Goal: Information Seeking & Learning: Learn about a topic

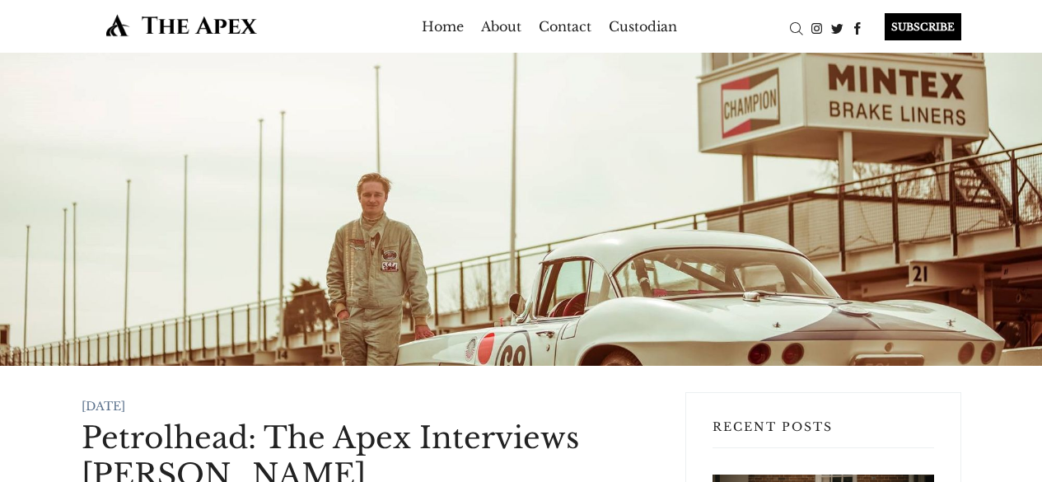
scroll to position [2684, 0]
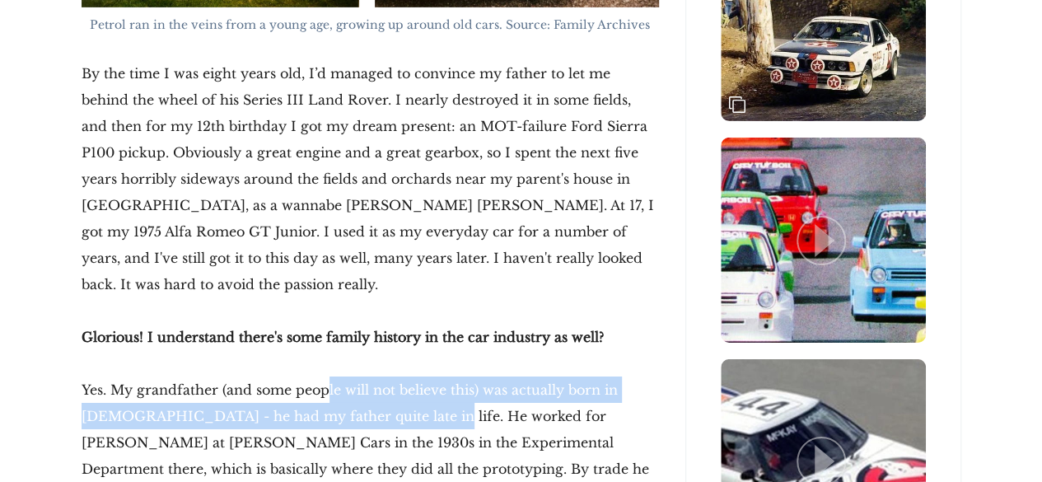
drag, startPoint x: 367, startPoint y: 393, endPoint x: 323, endPoint y: 339, distance: 69.6
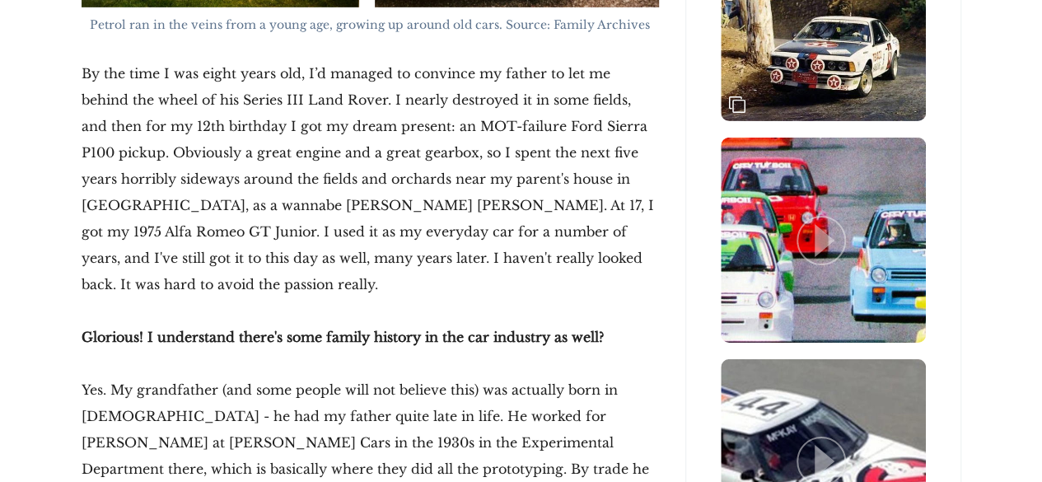
click at [262, 329] on strong "Glorious! I understand there's some family history in the car industry as well?" at bounding box center [343, 337] width 522 height 16
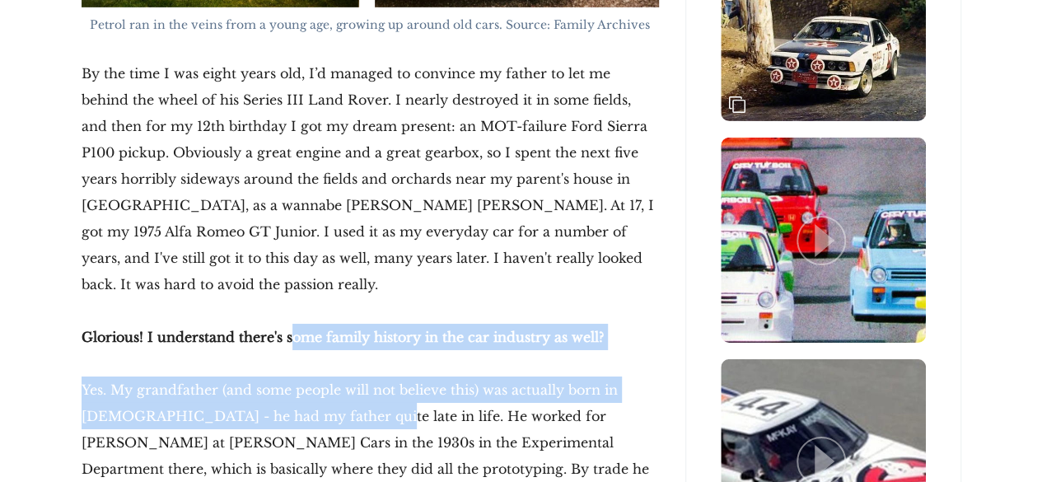
drag, startPoint x: 291, startPoint y: 304, endPoint x: 301, endPoint y: 381, distance: 78.0
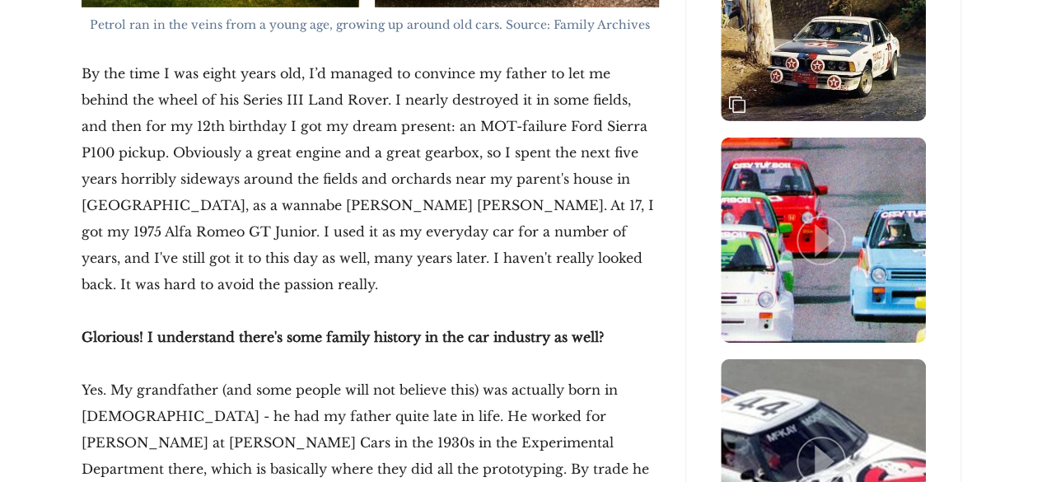
scroll to position [2782, 0]
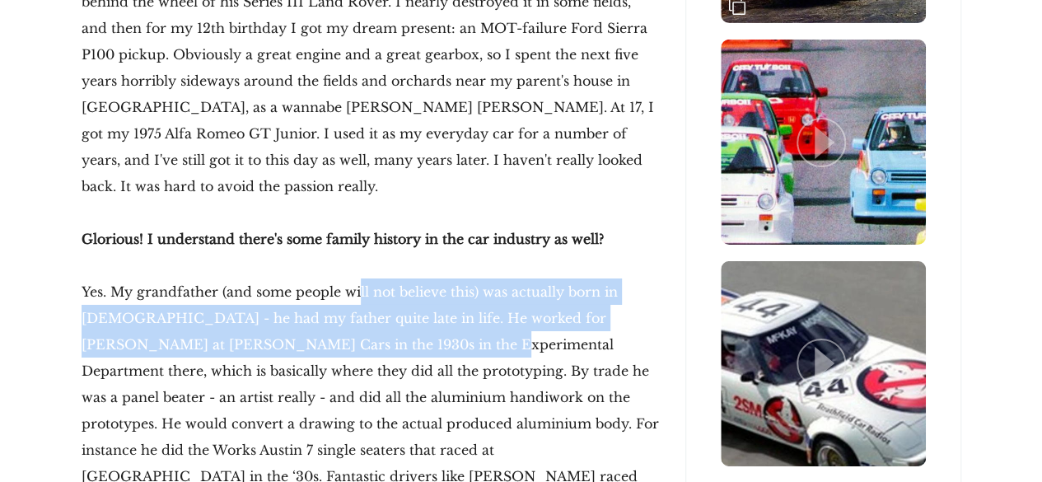
drag, startPoint x: 348, startPoint y: 318, endPoint x: 356, endPoint y: 275, distance: 43.6
click at [356, 278] on p "Yes. My grandfather (and some people will not believe this) was actually born i…" at bounding box center [370, 410] width 577 height 264
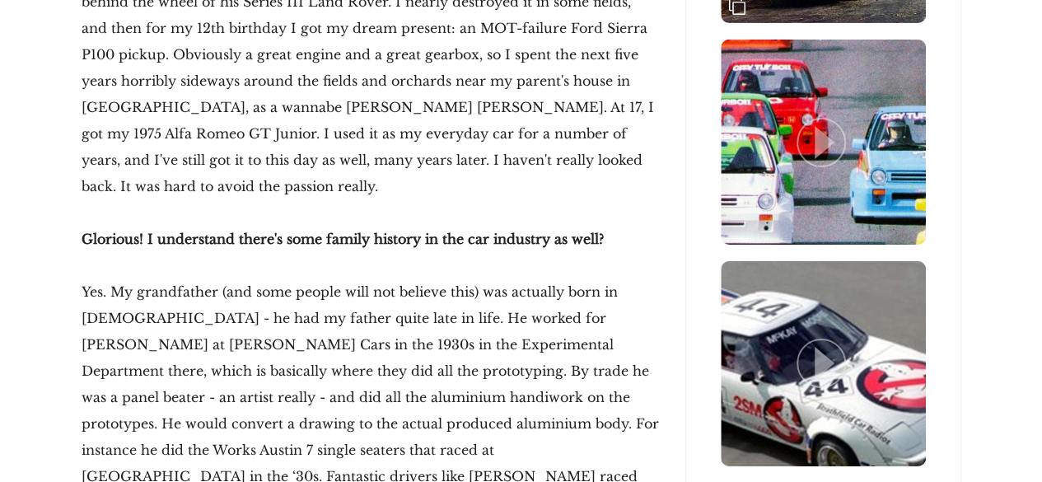
click at [354, 278] on p "Yes. My grandfather (and some people will not believe this) was actually born i…" at bounding box center [370, 410] width 577 height 264
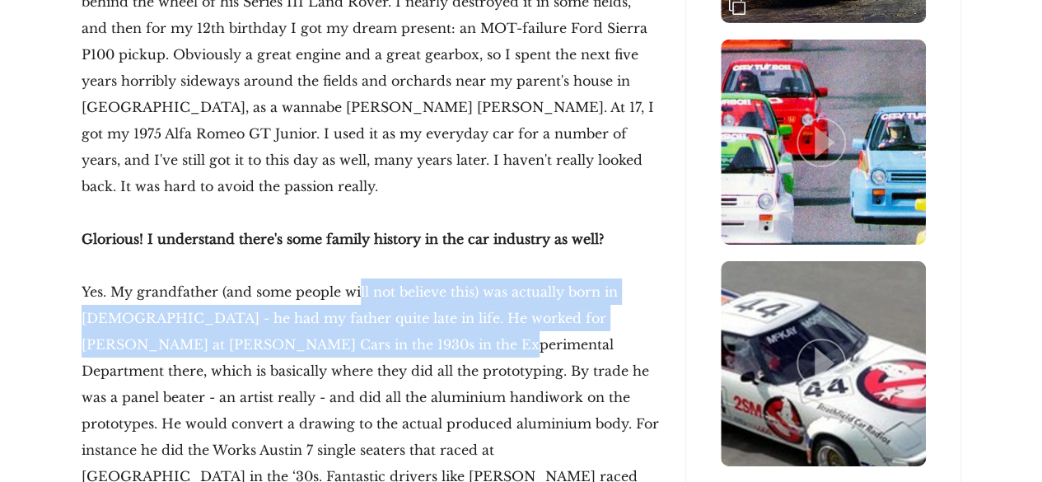
drag, startPoint x: 357, startPoint y: 258, endPoint x: 353, endPoint y: 307, distance: 49.7
click at [353, 307] on p "Yes. My grandfather (and some people will not believe this) was actually born i…" at bounding box center [370, 410] width 577 height 264
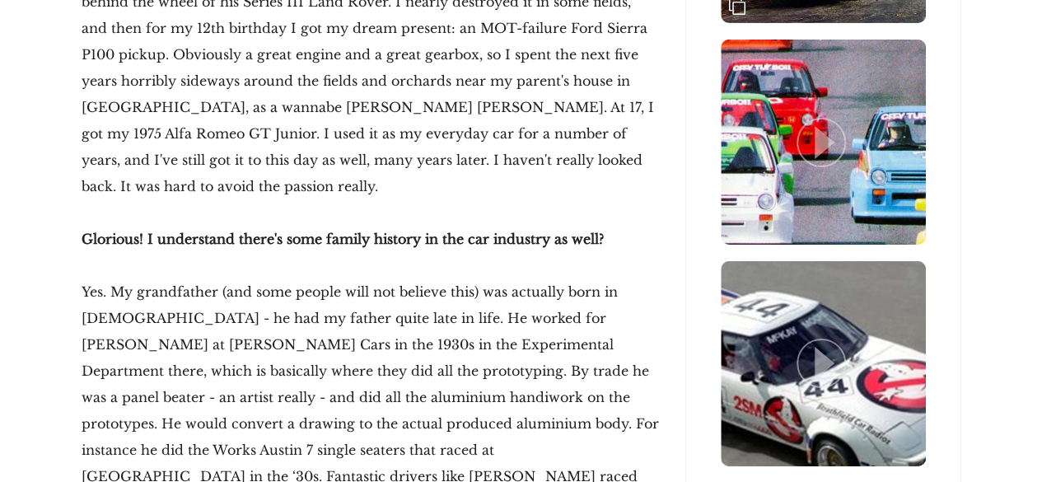
click at [348, 352] on p "Yes. My grandfather (and some people will not believe this) was actually born i…" at bounding box center [370, 410] width 577 height 264
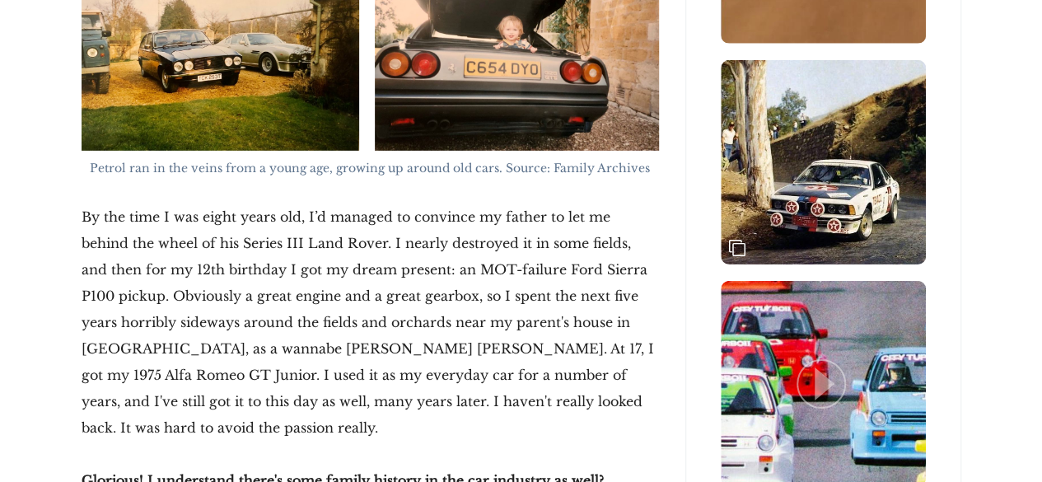
scroll to position [2539, 0]
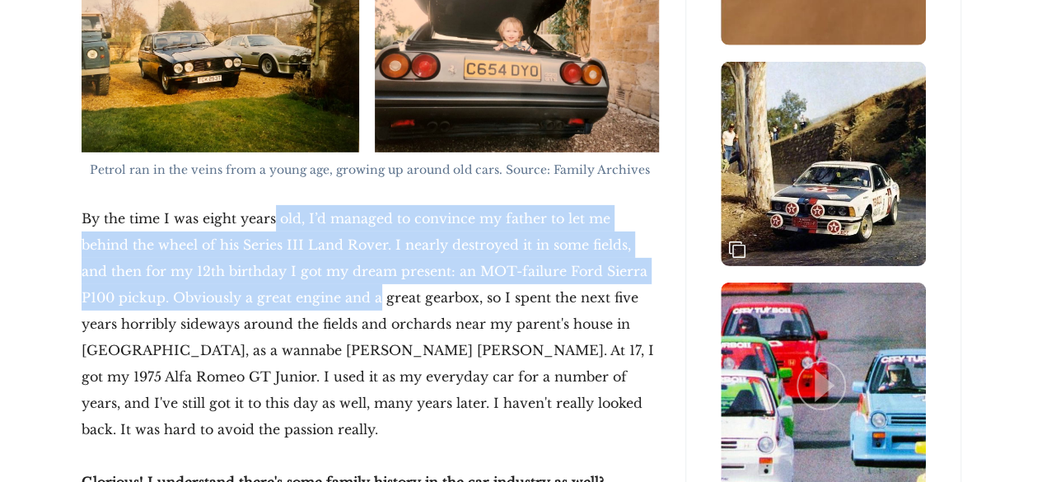
drag, startPoint x: 275, startPoint y: 178, endPoint x: 338, endPoint y: 277, distance: 117.0
click at [338, 277] on p "By the time I was eight years old, I’d managed to convince my father to let me …" at bounding box center [370, 323] width 577 height 237
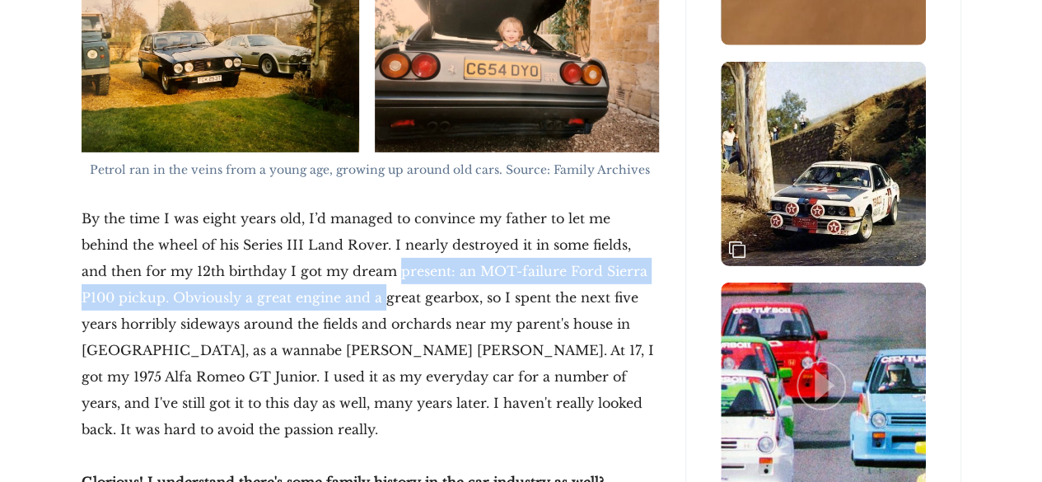
drag, startPoint x: 338, startPoint y: 277, endPoint x: 357, endPoint y: 245, distance: 37.0
click at [357, 245] on p "By the time I was eight years old, I’d managed to convince my father to let me …" at bounding box center [370, 323] width 577 height 237
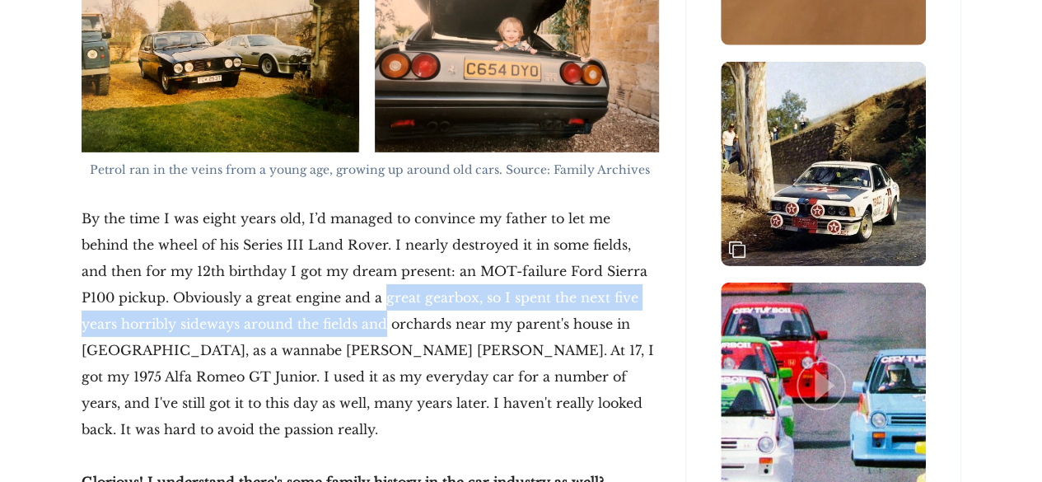
drag, startPoint x: 346, startPoint y: 288, endPoint x: 346, endPoint y: 273, distance: 15.6
click at [346, 273] on p "By the time I was eight years old, I’d managed to convince my father to let me …" at bounding box center [370, 323] width 577 height 237
drag, startPoint x: 314, startPoint y: 258, endPoint x: 308, endPoint y: 303, distance: 45.7
click at [308, 303] on p "By the time I was eight years old, I’d managed to convince my father to let me …" at bounding box center [370, 323] width 577 height 237
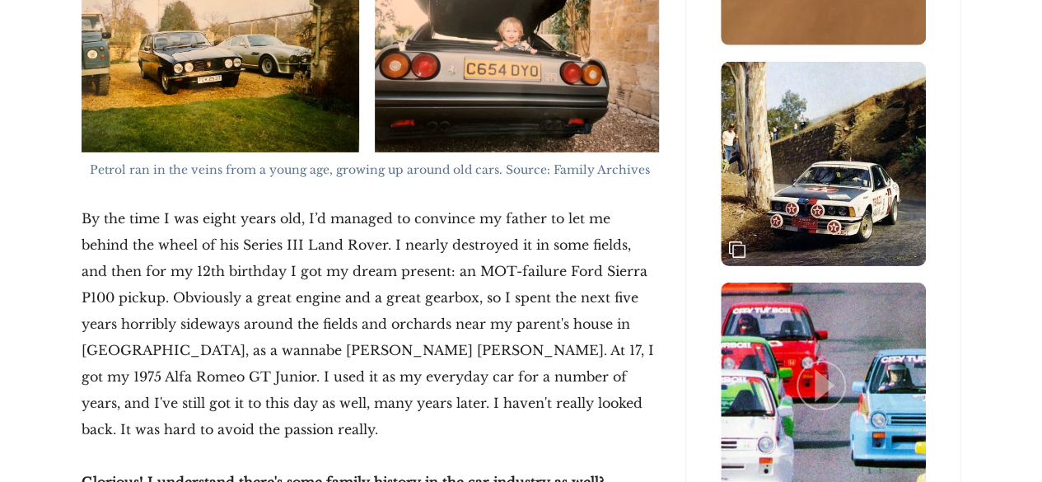
click at [300, 259] on p "By the time I was eight years old, I’d managed to convince my father to let me …" at bounding box center [370, 323] width 577 height 237
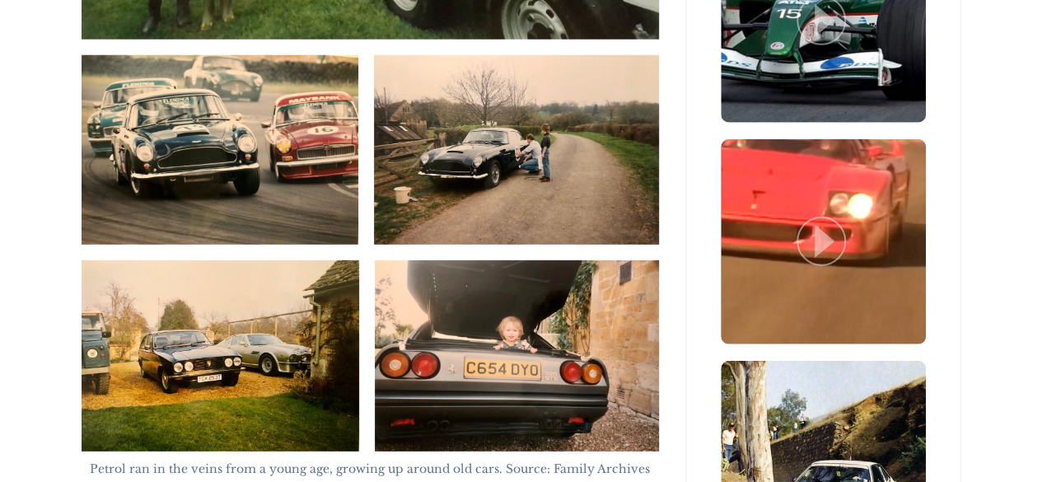
scroll to position [2216, 0]
